Goal: Task Accomplishment & Management: Complete application form

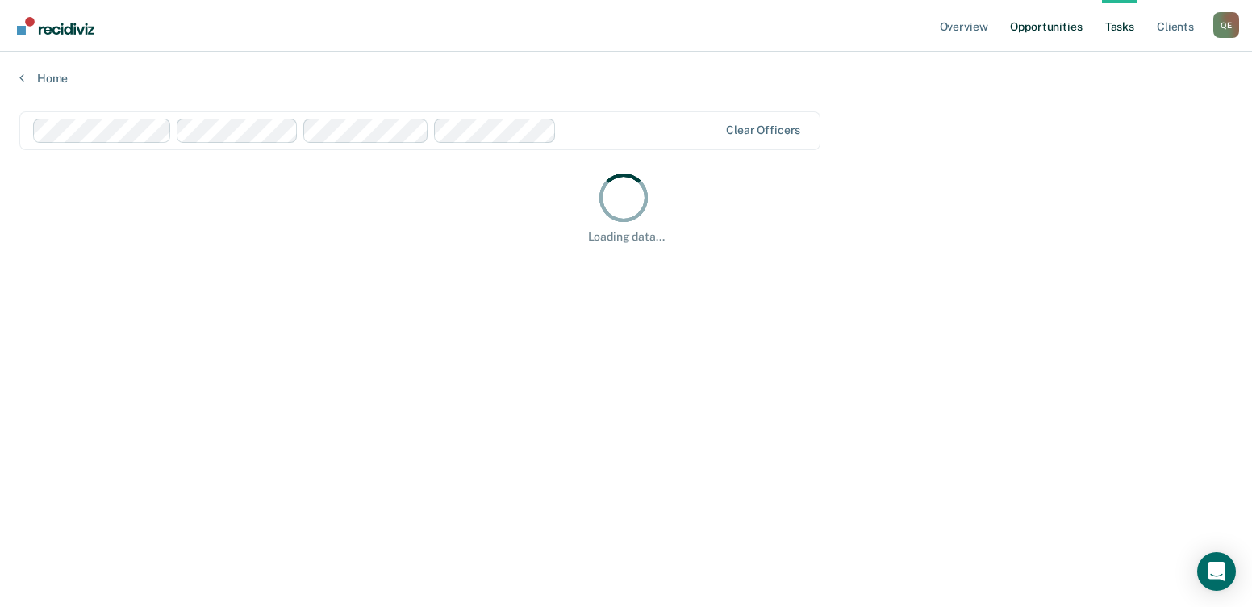
click at [1028, 35] on link "Opportunities" at bounding box center [1046, 26] width 78 height 52
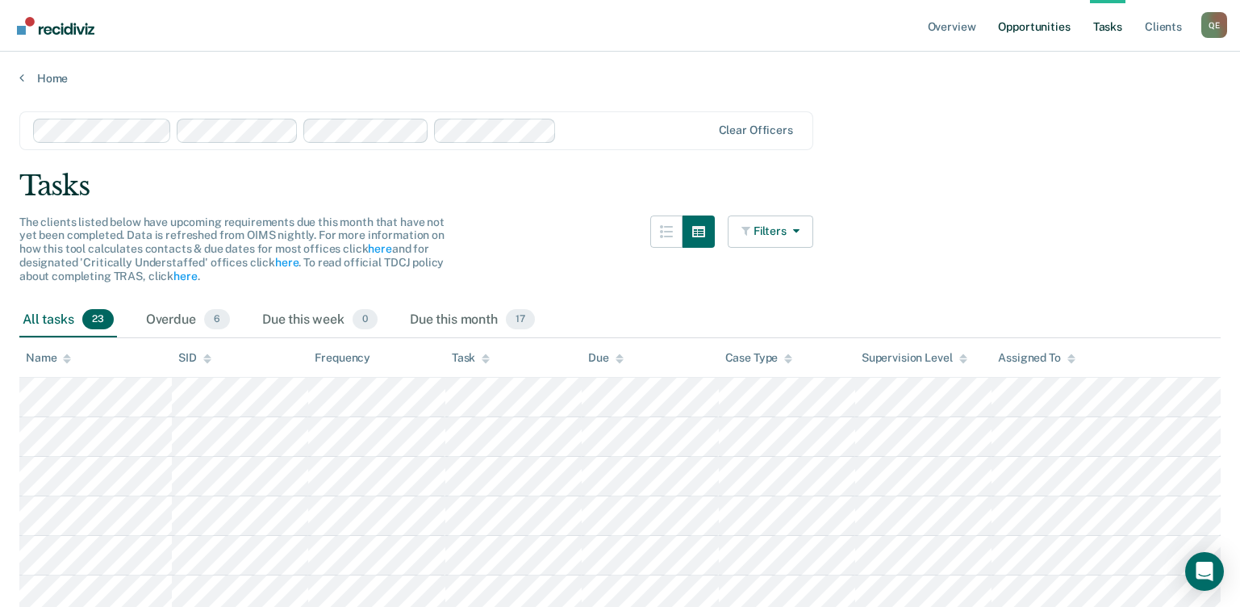
click at [1012, 25] on link "Opportunities" at bounding box center [1034, 26] width 78 height 52
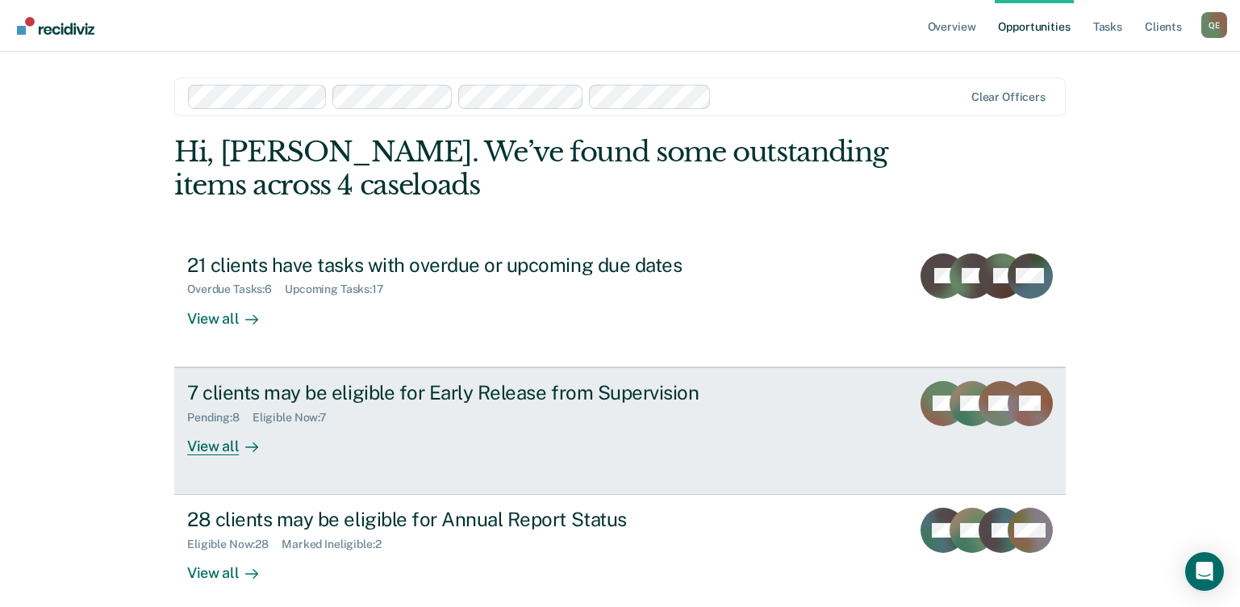
click at [207, 448] on div "View all" at bounding box center [232, 439] width 90 height 31
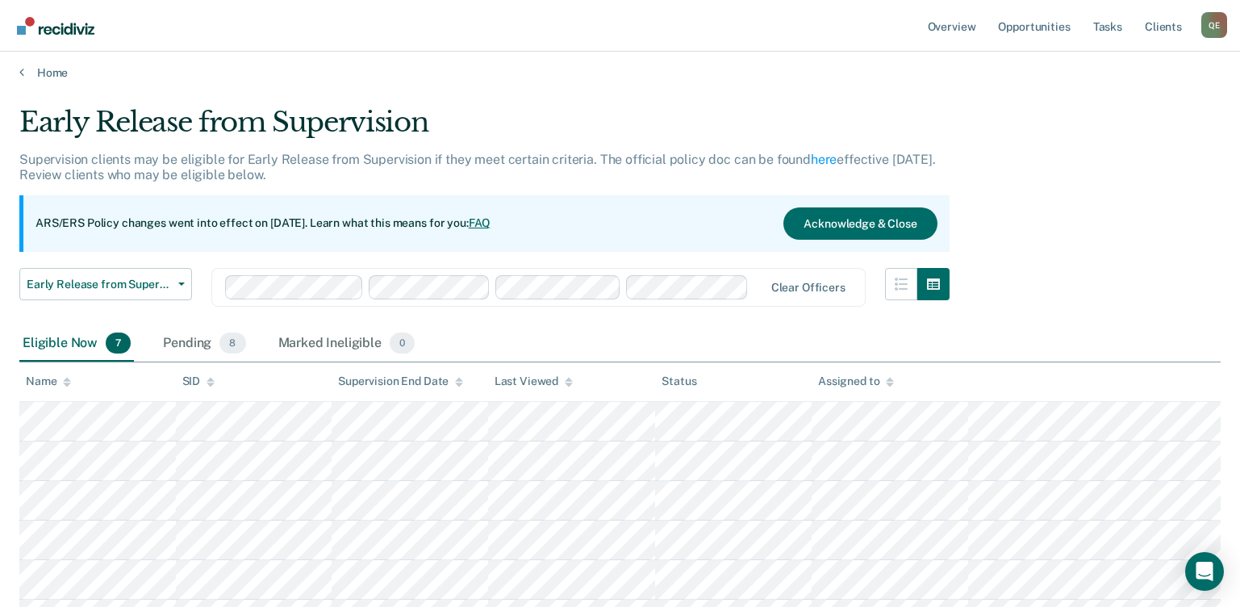
scroll to position [194, 0]
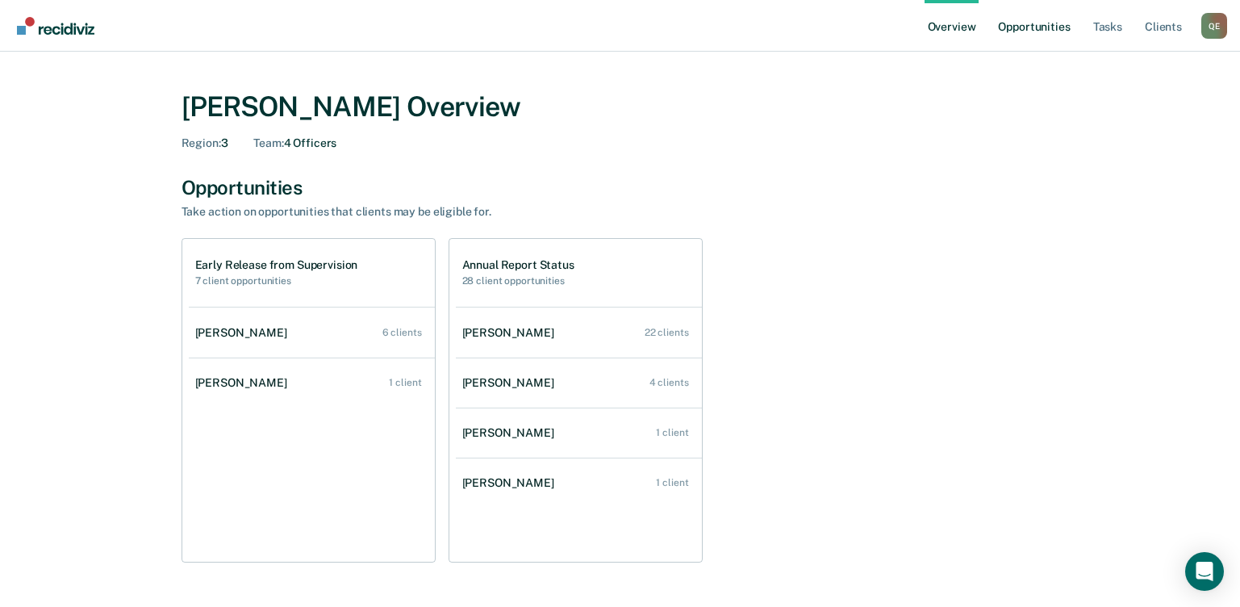
click at [1039, 25] on link "Opportunities" at bounding box center [1034, 26] width 78 height 52
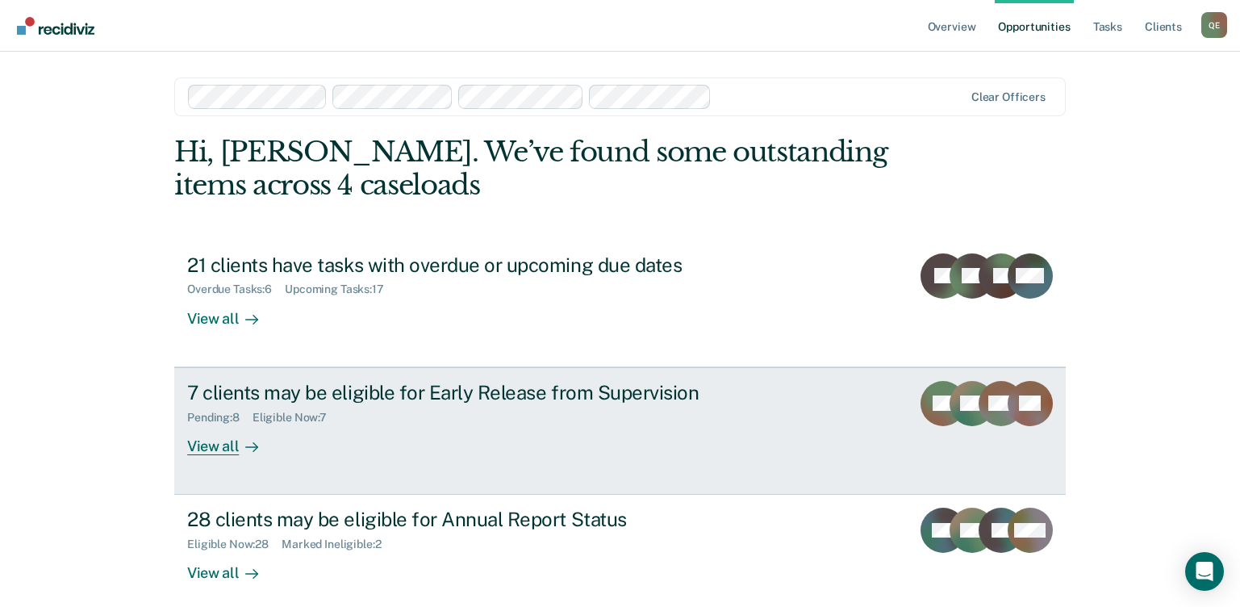
click at [199, 447] on div "View all" at bounding box center [232, 439] width 90 height 31
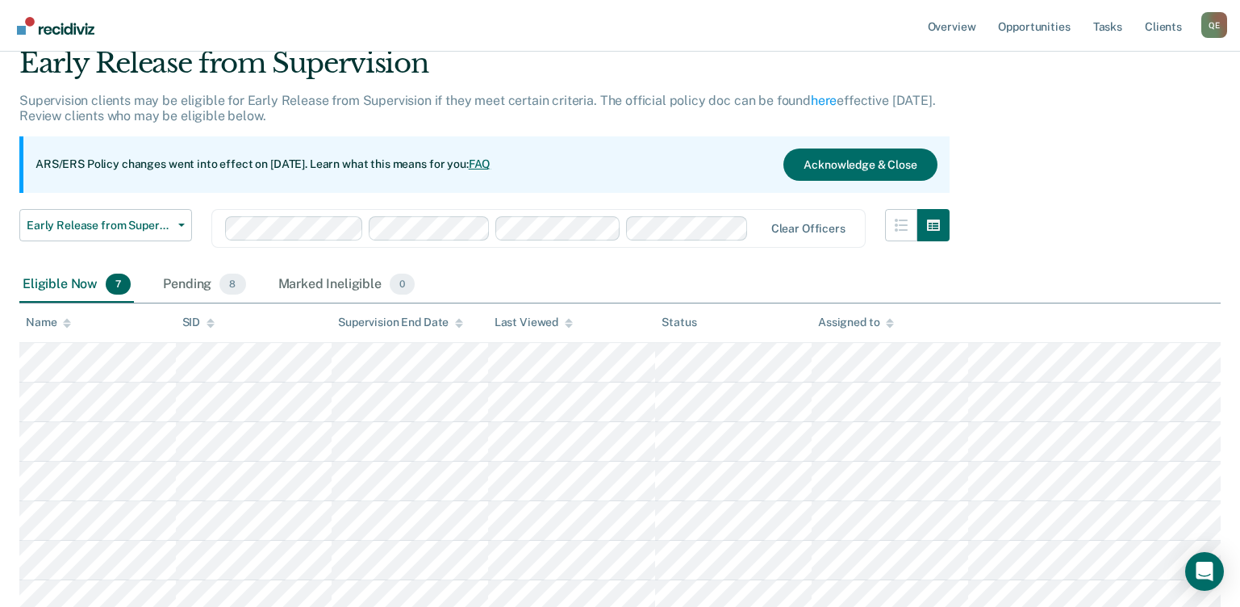
scroll to position [149, 0]
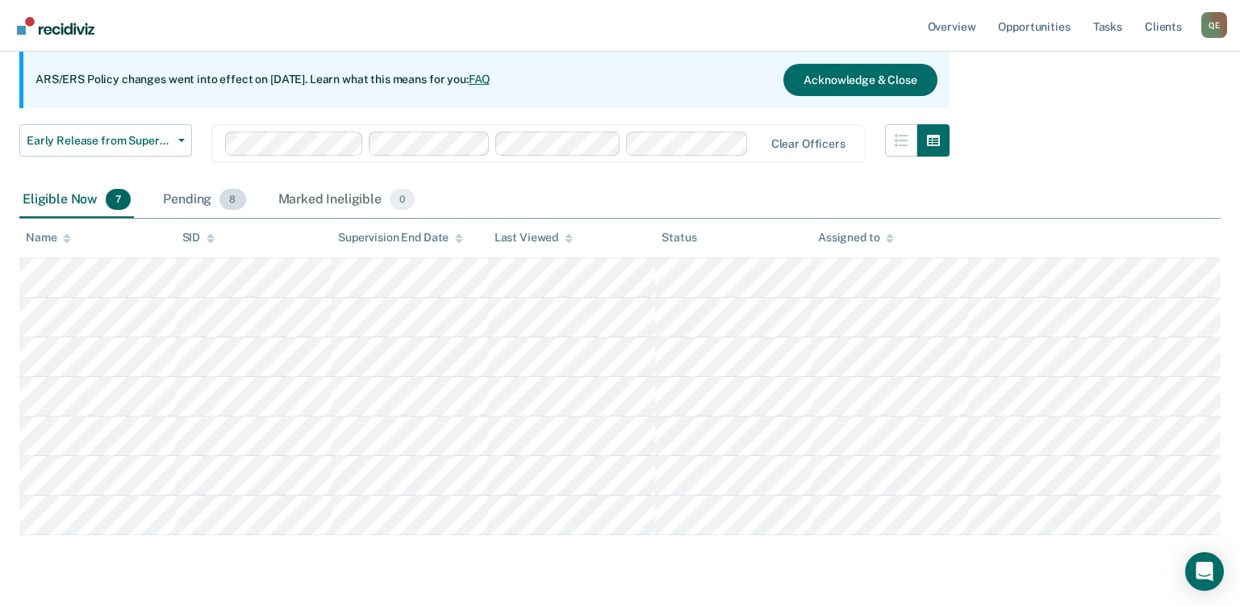
click at [202, 194] on div "Pending 8" at bounding box center [204, 200] width 89 height 36
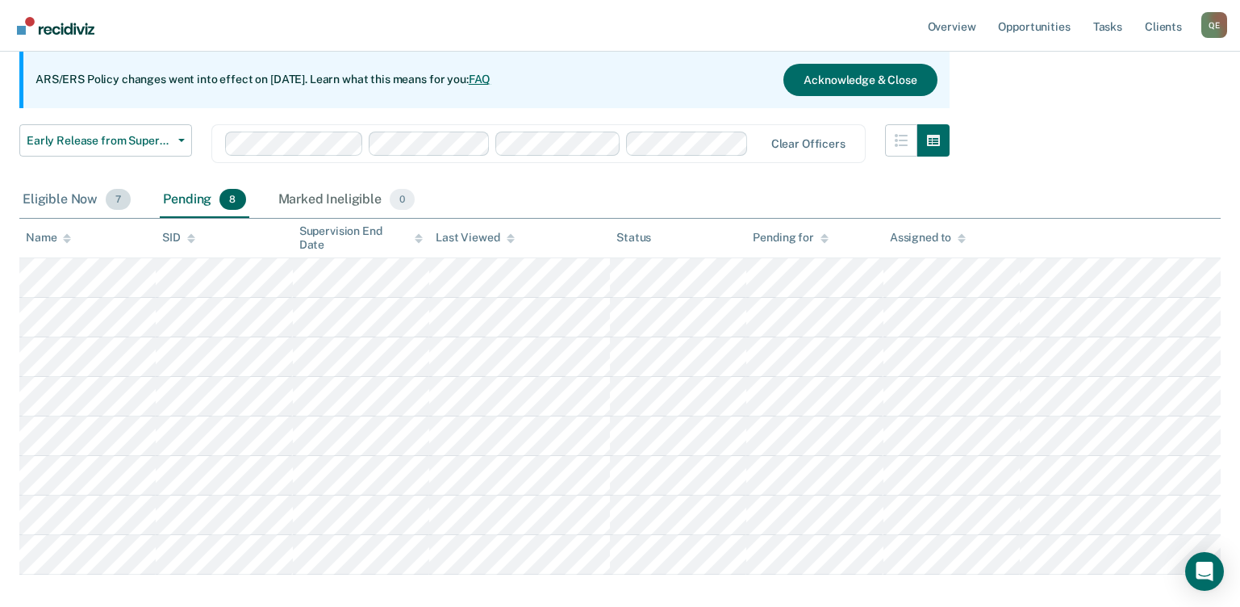
click at [44, 196] on div "Eligible Now 7" at bounding box center [76, 200] width 115 height 36
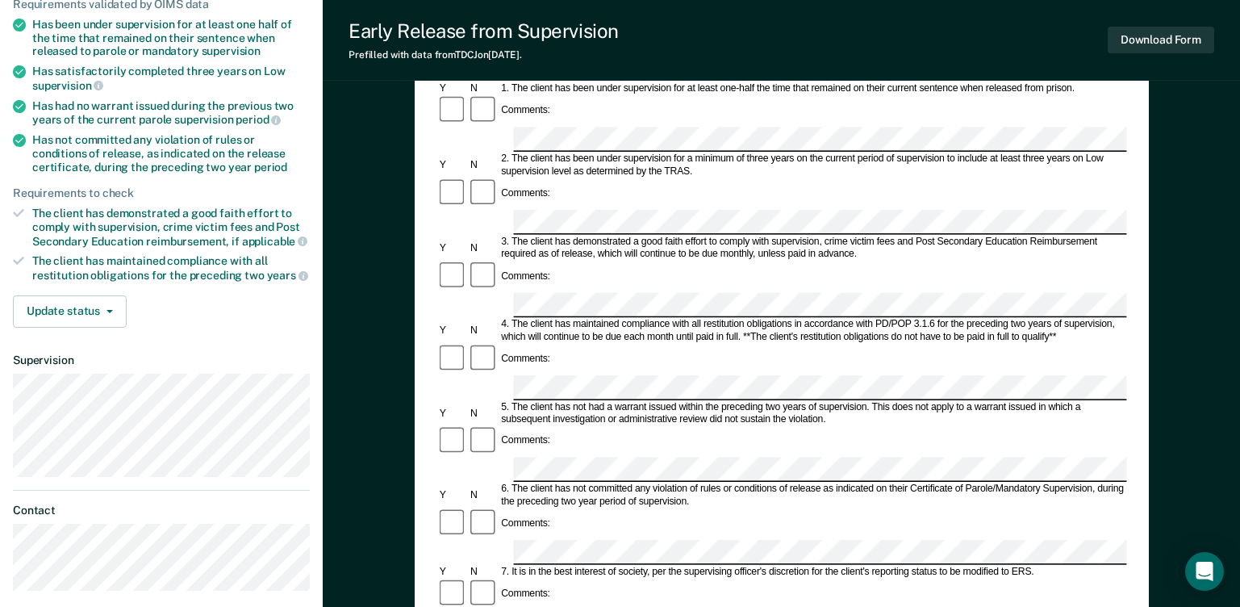
scroll to position [219, 0]
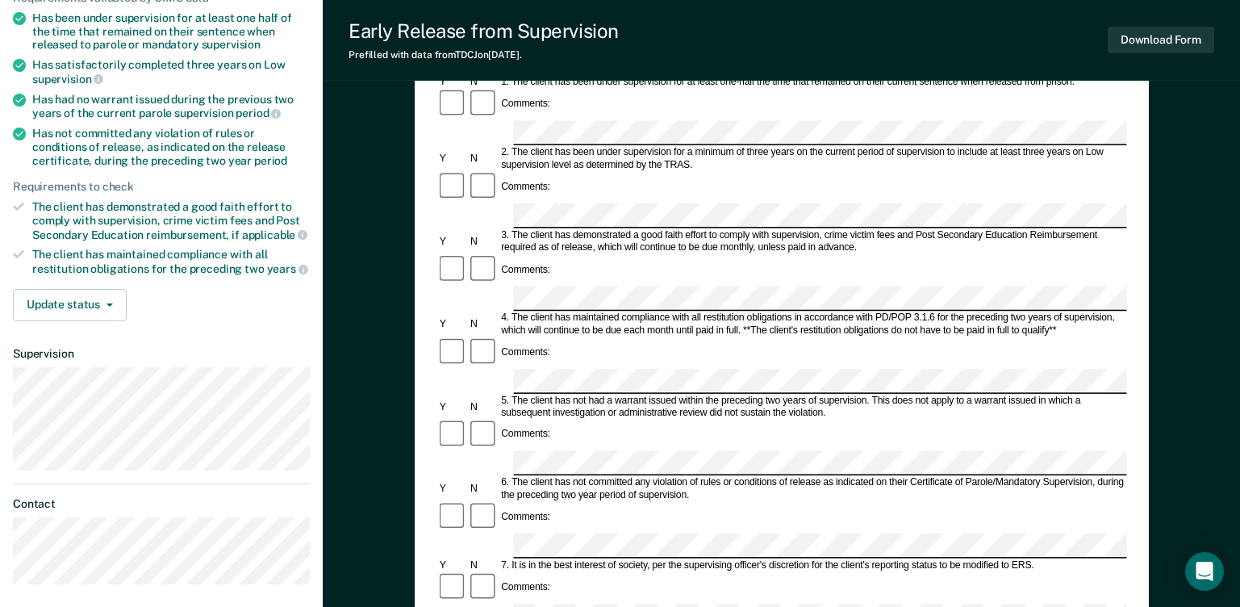
drag, startPoint x: 1247, startPoint y: 149, endPoint x: 1207, endPoint y: 320, distance: 174.8
click at [1207, 320] on div "Early Release from Supervision (ERS) Checklist, Recommendation, and Determinati…" at bounding box center [781, 439] width 917 height 1117
click at [110, 316] on button "Update status" at bounding box center [70, 305] width 114 height 32
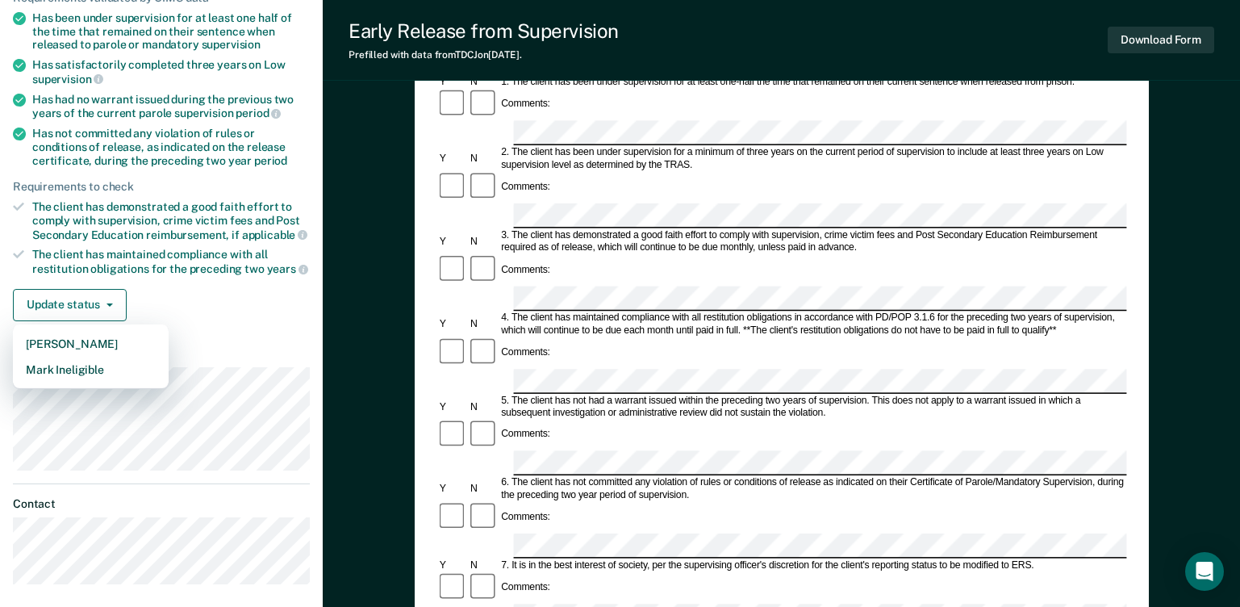
click at [186, 307] on div "Update status [PERSON_NAME] Mark Ineligible" at bounding box center [161, 305] width 297 height 32
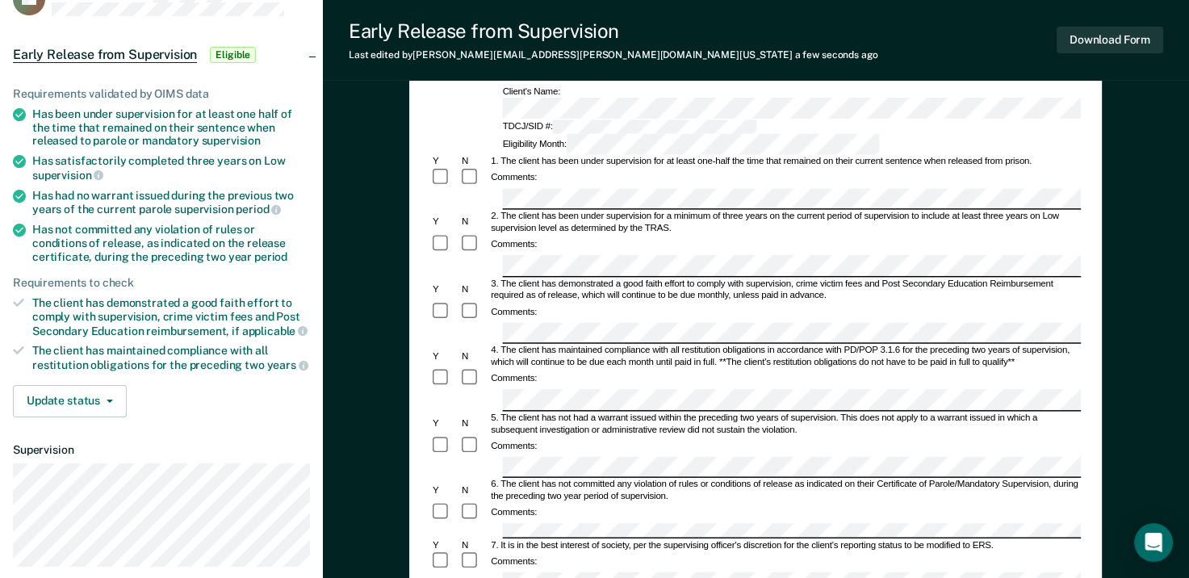
scroll to position [147, 0]
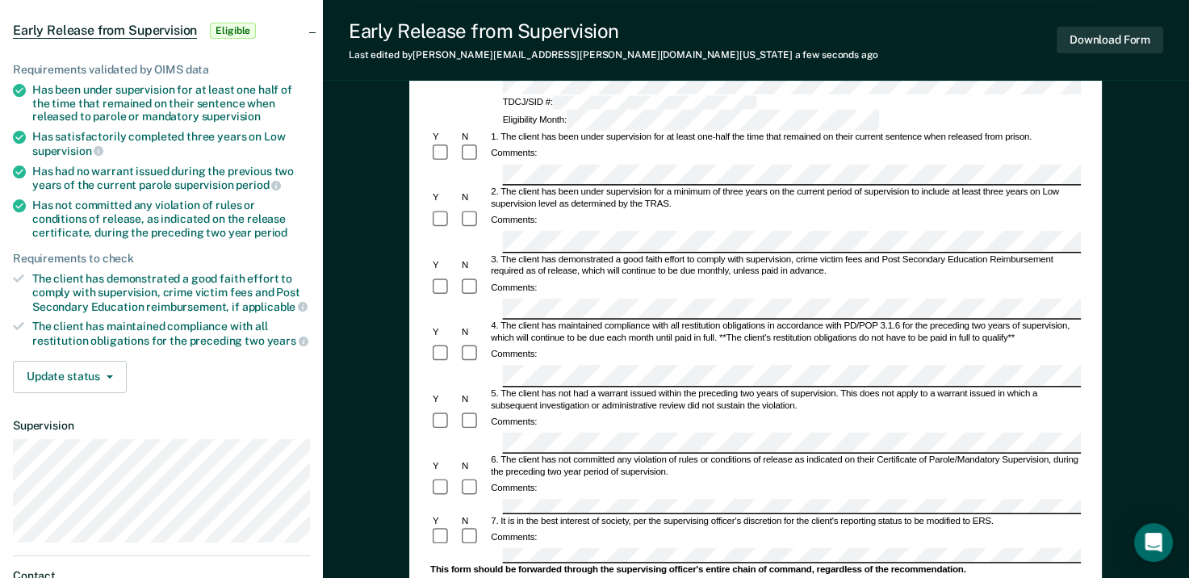
drag, startPoint x: 1193, startPoint y: 282, endPoint x: 1184, endPoint y: 356, distance: 74.1
click at [1184, 353] on div "Early Release from Supervision (ERS) Checklist, Recommendation, and Determinati…" at bounding box center [756, 484] width 866 height 1062
click at [1184, 357] on div "Early Release from Supervision (ERS) Checklist, Recommendation, and Determinati…" at bounding box center [756, 484] width 866 height 1062
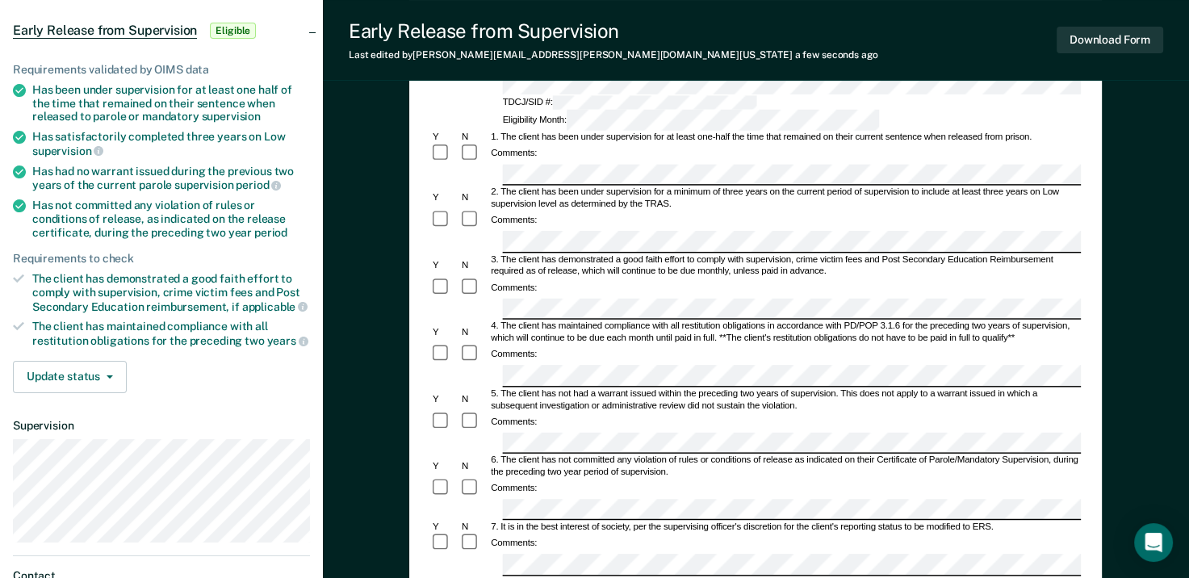
click at [515, 471] on form "Early Release from Supervision (ERS) Checklist, Recommendation, and Determinati…" at bounding box center [755, 473] width 650 height 930
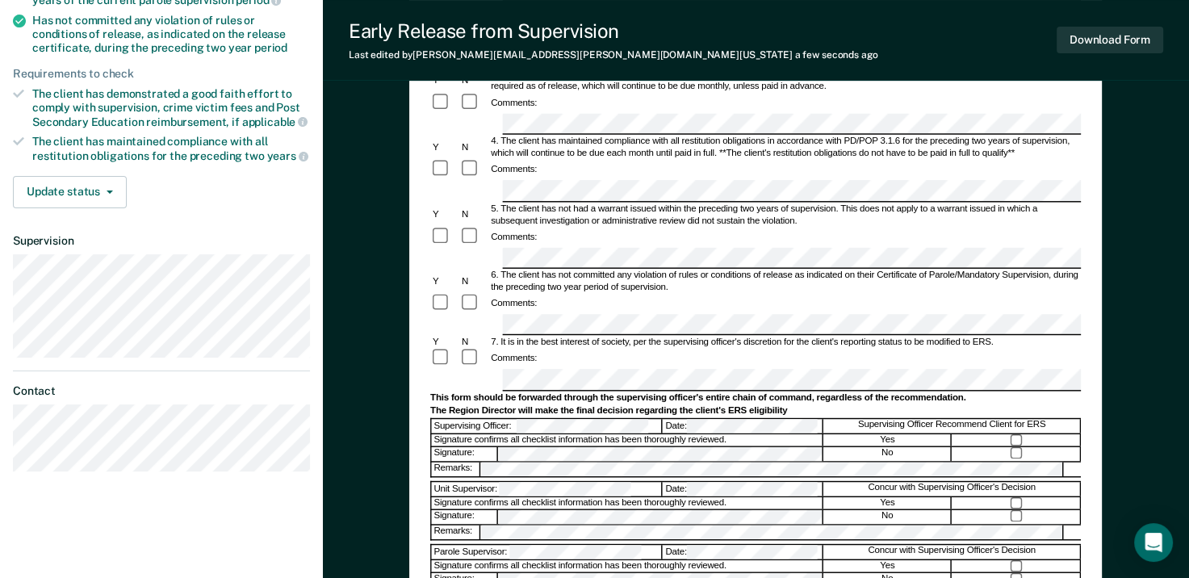
scroll to position [349, 0]
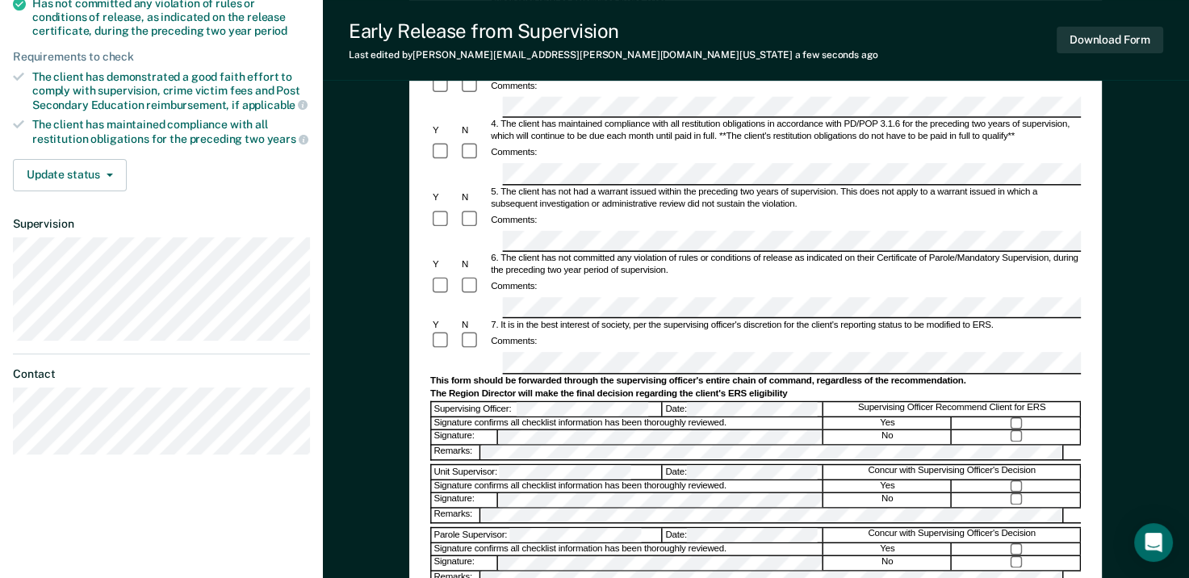
click at [691, 332] on div "Comments:" at bounding box center [755, 342] width 650 height 21
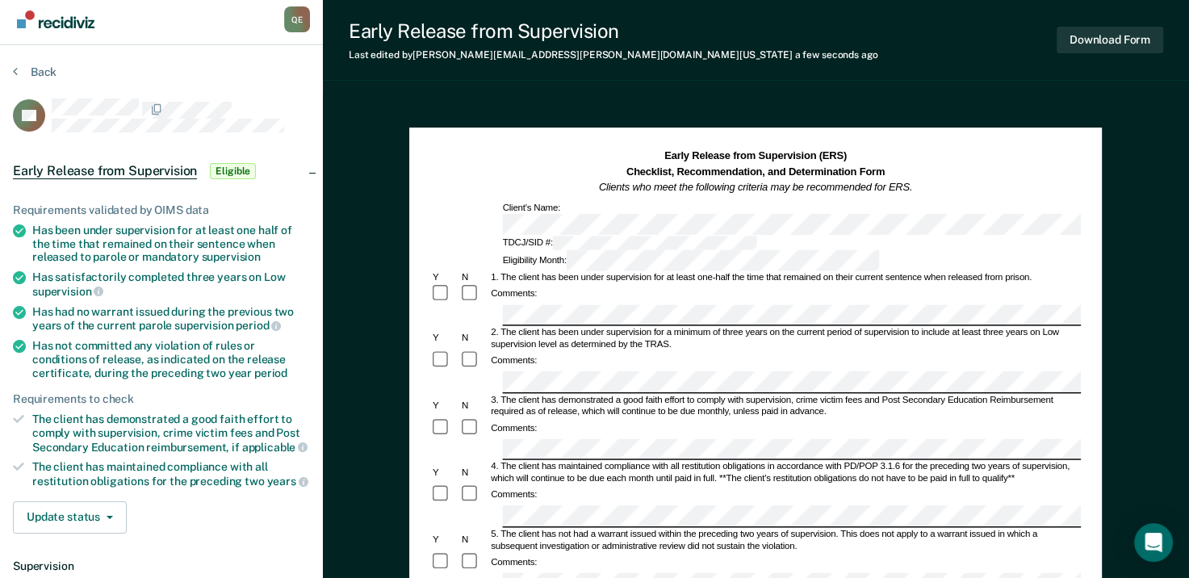
scroll to position [0, 0]
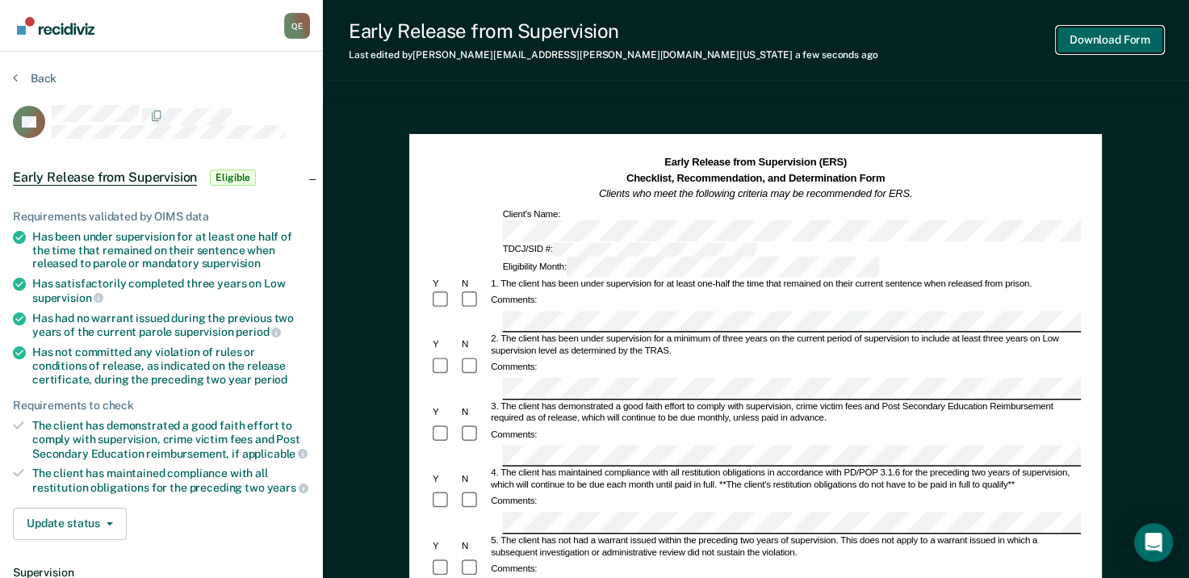
click at [1132, 40] on button "Download Form" at bounding box center [1109, 40] width 107 height 27
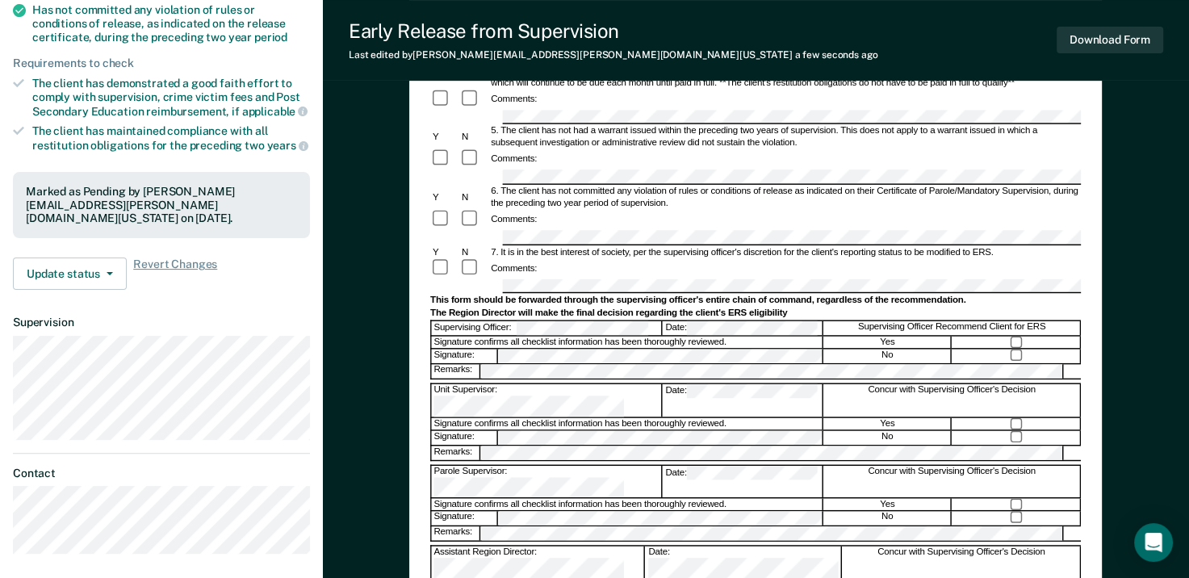
scroll to position [370, 0]
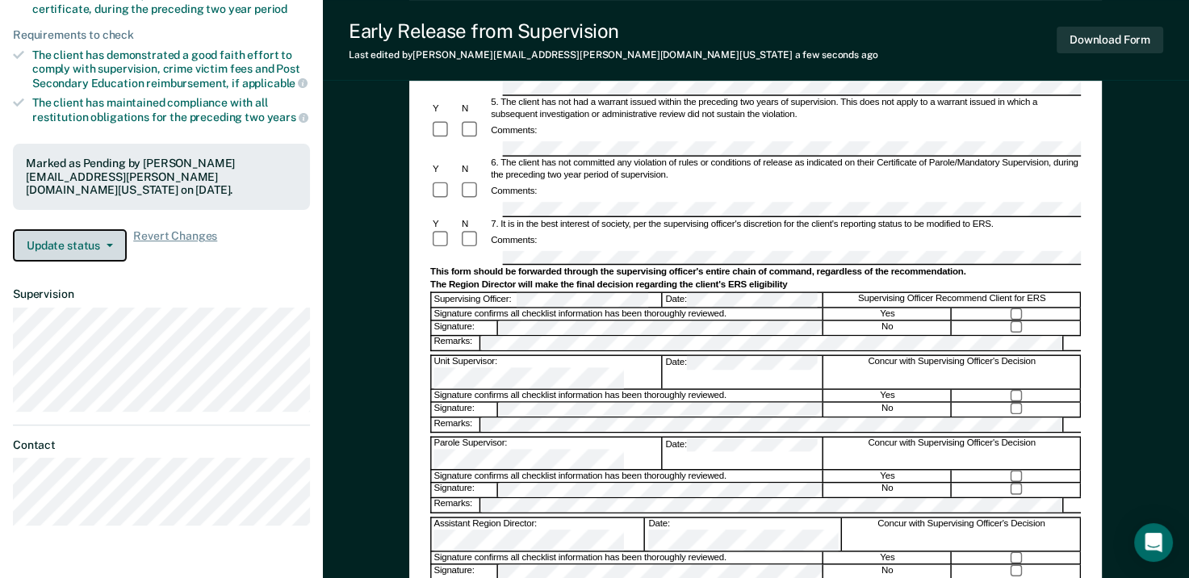
click at [31, 237] on button "Update status" at bounding box center [70, 245] width 114 height 32
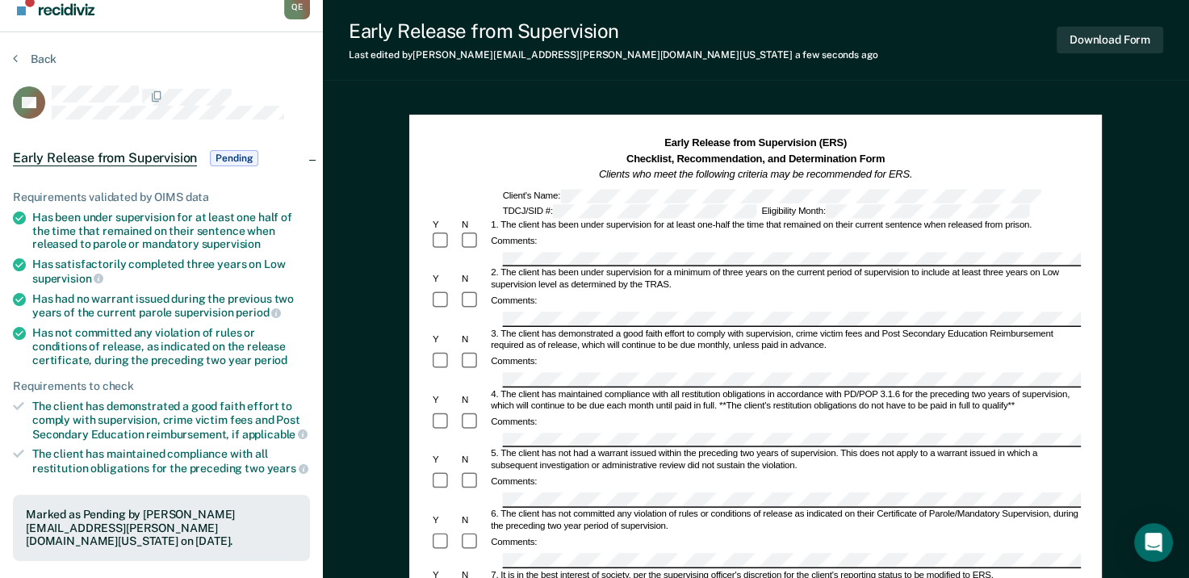
scroll to position [0, 0]
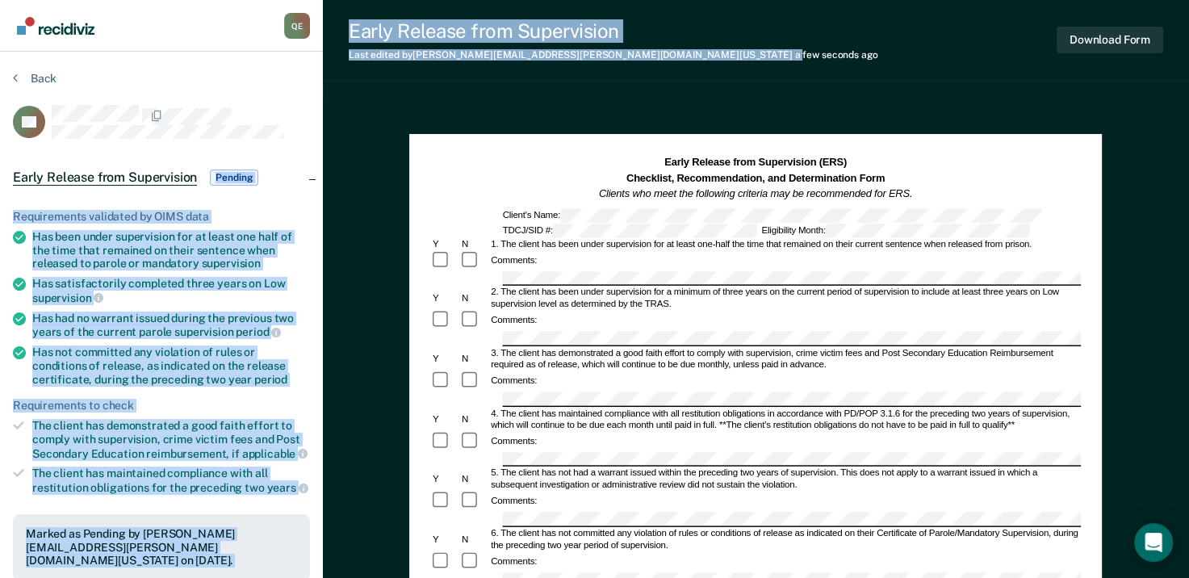
drag, startPoint x: 555, startPoint y: 52, endPoint x: 209, endPoint y: 178, distance: 368.6
click at [209, 178] on div "[PERSON_NAME] Q E Profile How it works Log Out Back CA Early Release from Super…" at bounding box center [594, 544] width 1189 height 1088
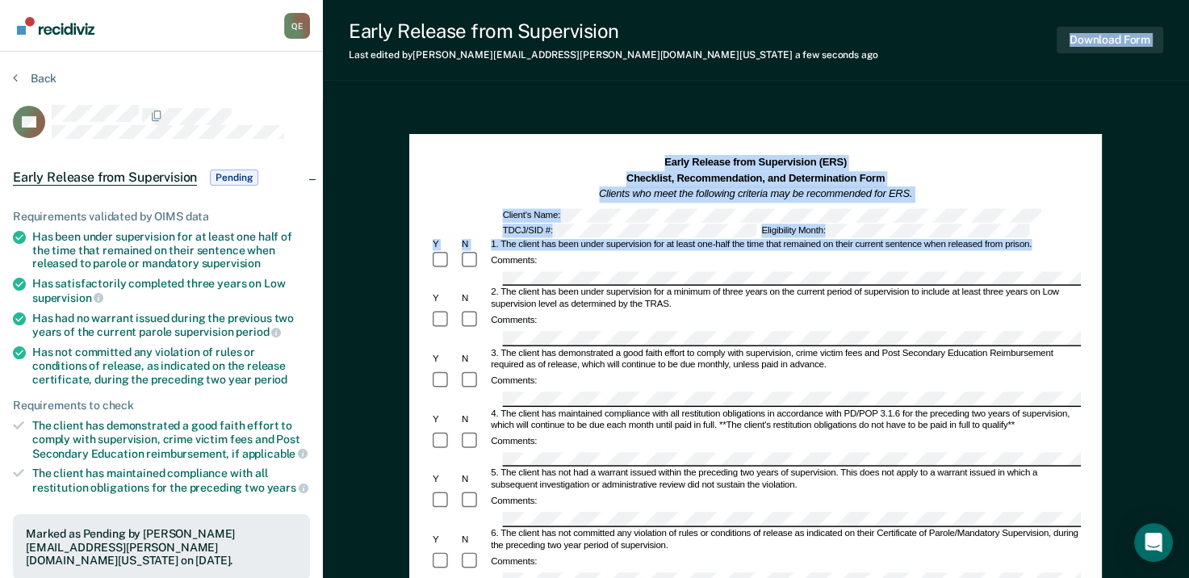
click at [466, 256] on div "Early Release from Supervision Last edited by [PERSON_NAME][EMAIL_ADDRESS][PERS…" at bounding box center [756, 544] width 866 height 1088
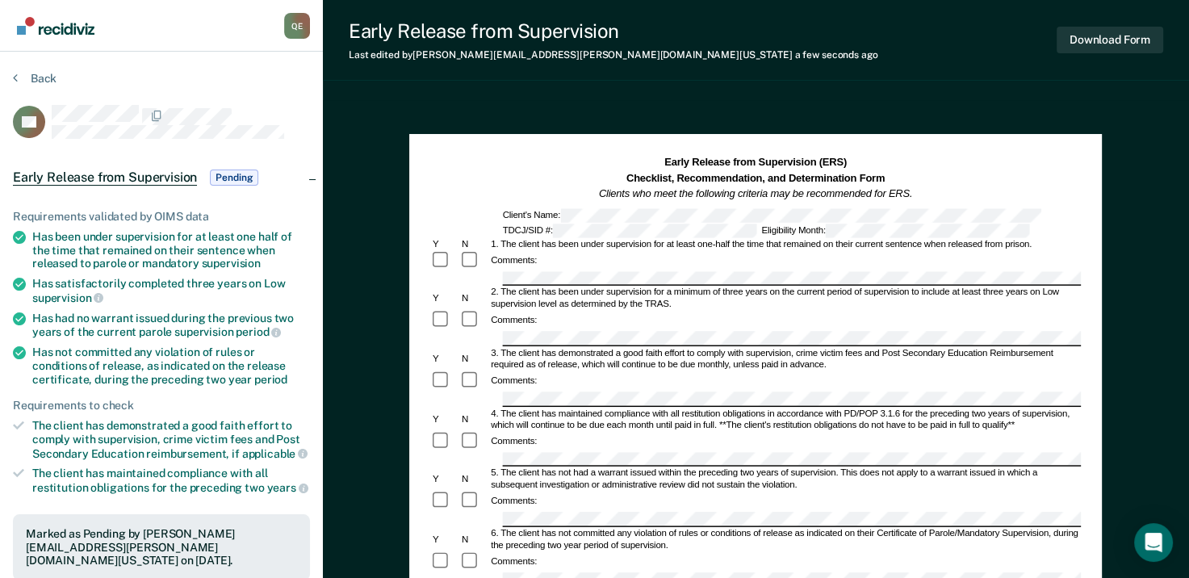
click at [297, 25] on div "Q E" at bounding box center [297, 26] width 26 height 26
click at [190, 65] on link "Profile" at bounding box center [232, 65] width 130 height 14
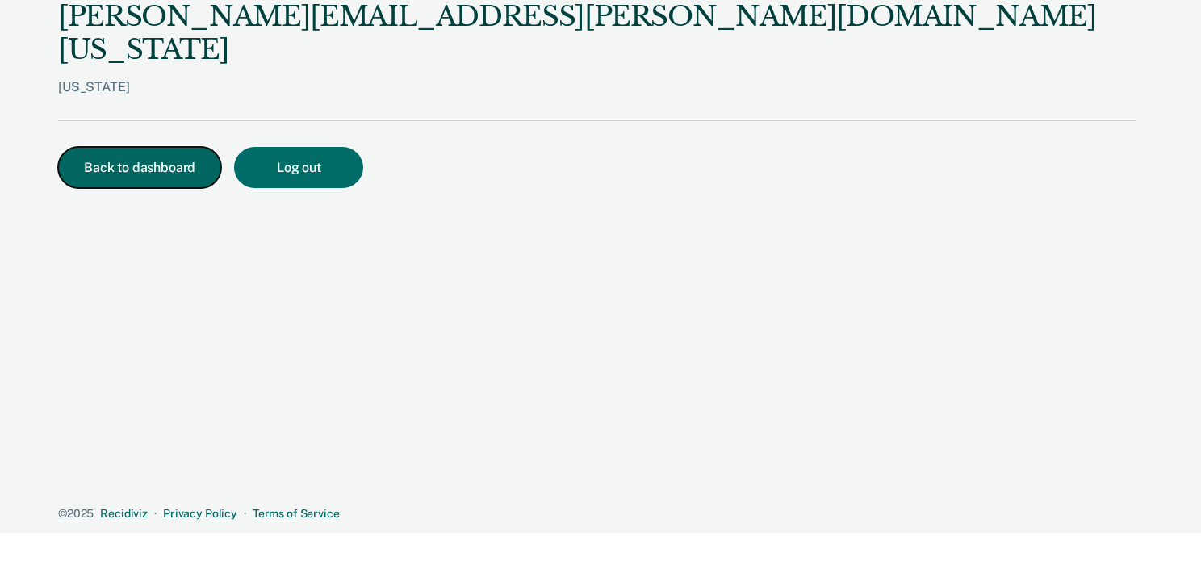
click at [173, 147] on button "Back to dashboard" at bounding box center [139, 167] width 163 height 41
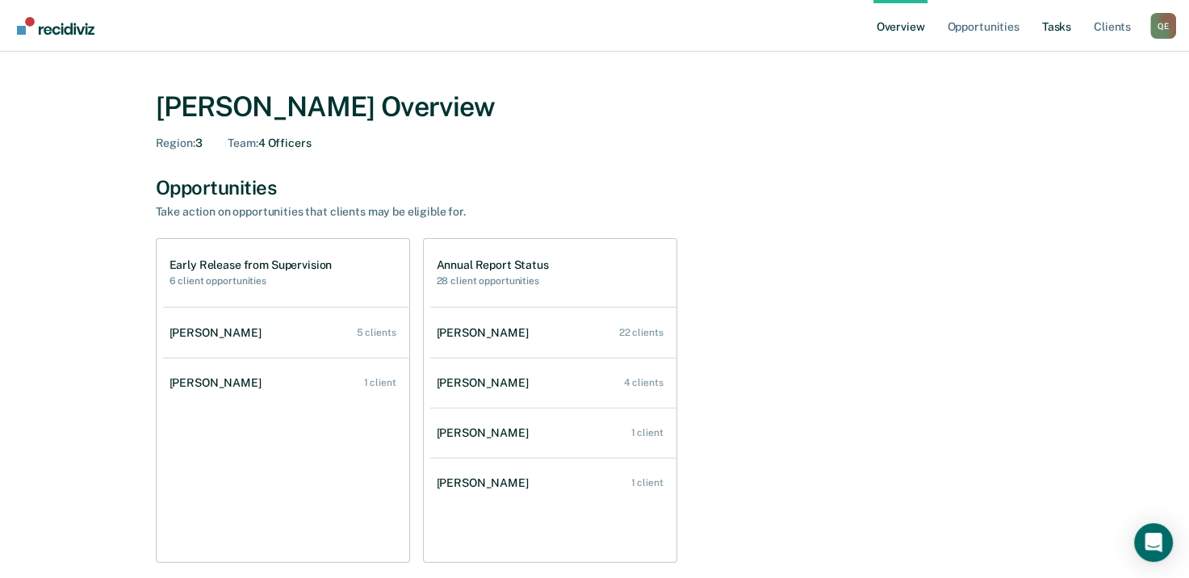
click at [1057, 25] on link "Tasks" at bounding box center [1056, 26] width 36 height 52
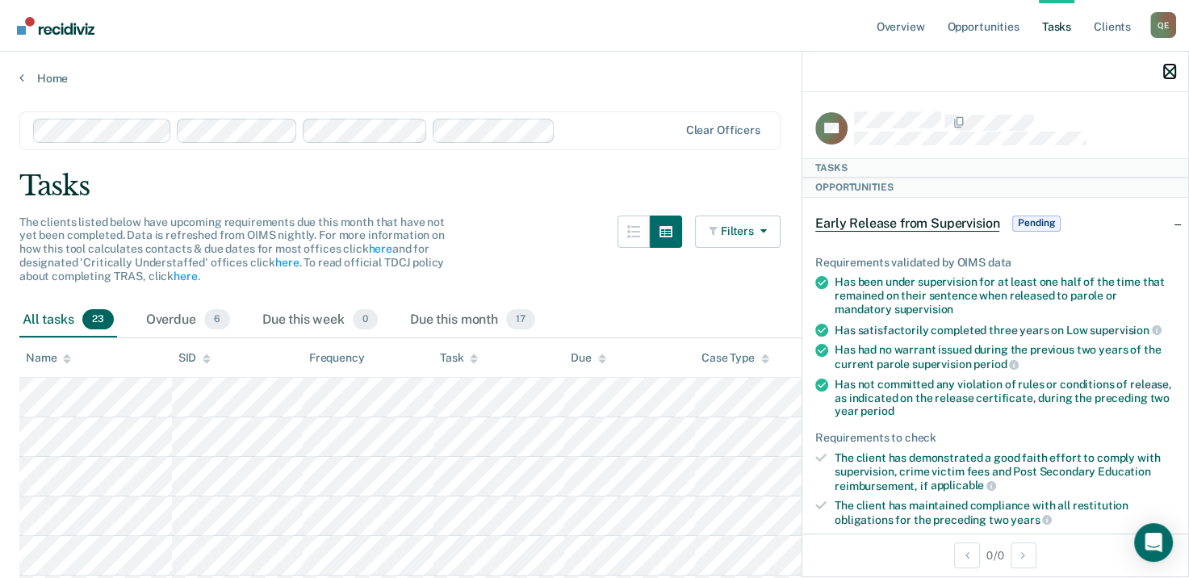
click at [1164, 75] on icon "button" at bounding box center [1169, 71] width 11 height 11
